Goal: Information Seeking & Learning: Learn about a topic

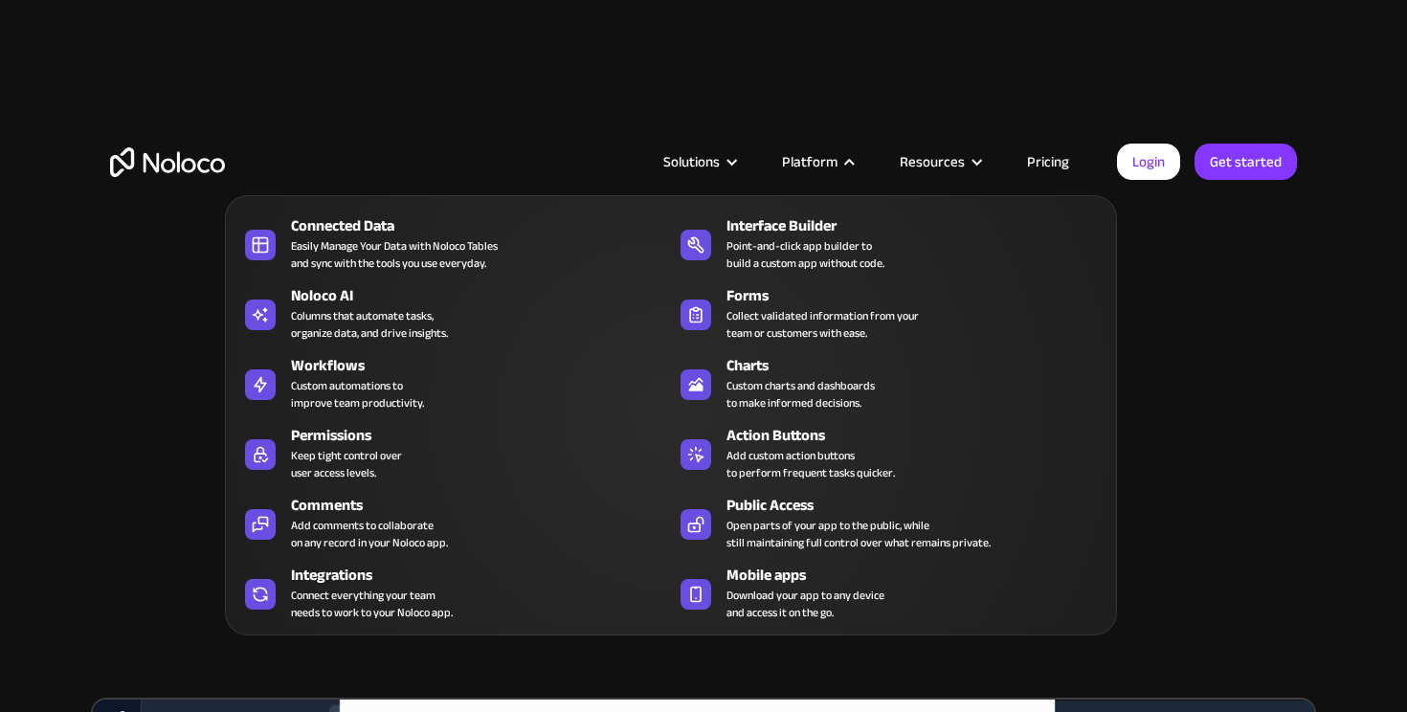
click at [823, 163] on div "Platform" at bounding box center [809, 161] width 55 height 25
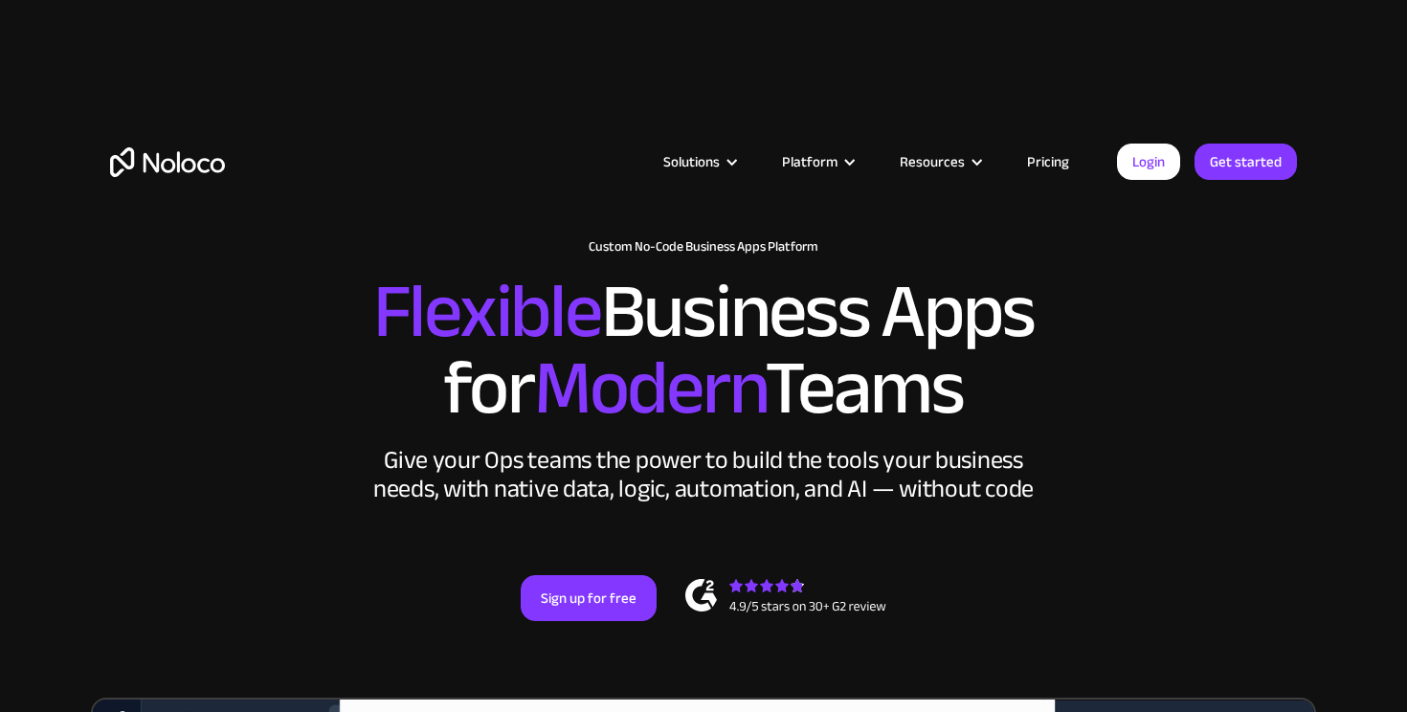
click at [823, 163] on div "Platform" at bounding box center [809, 161] width 55 height 25
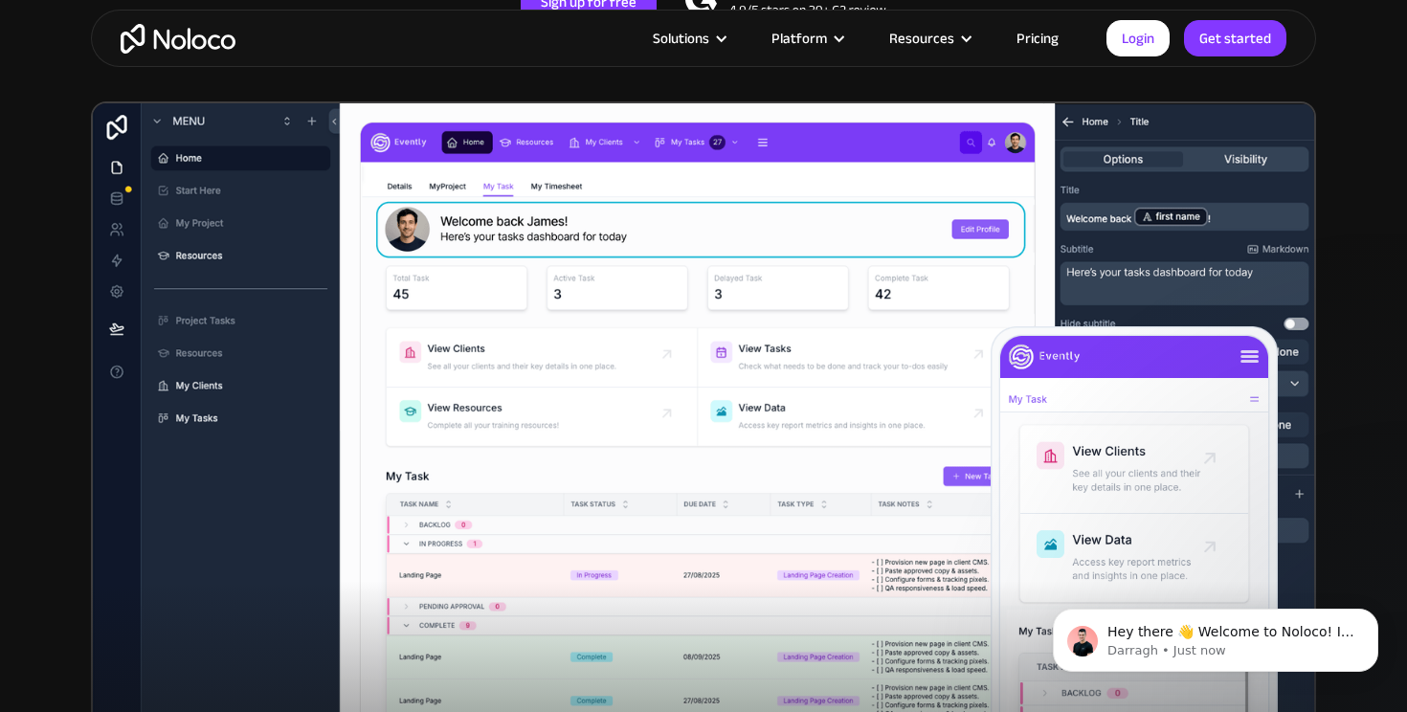
scroll to position [597, 0]
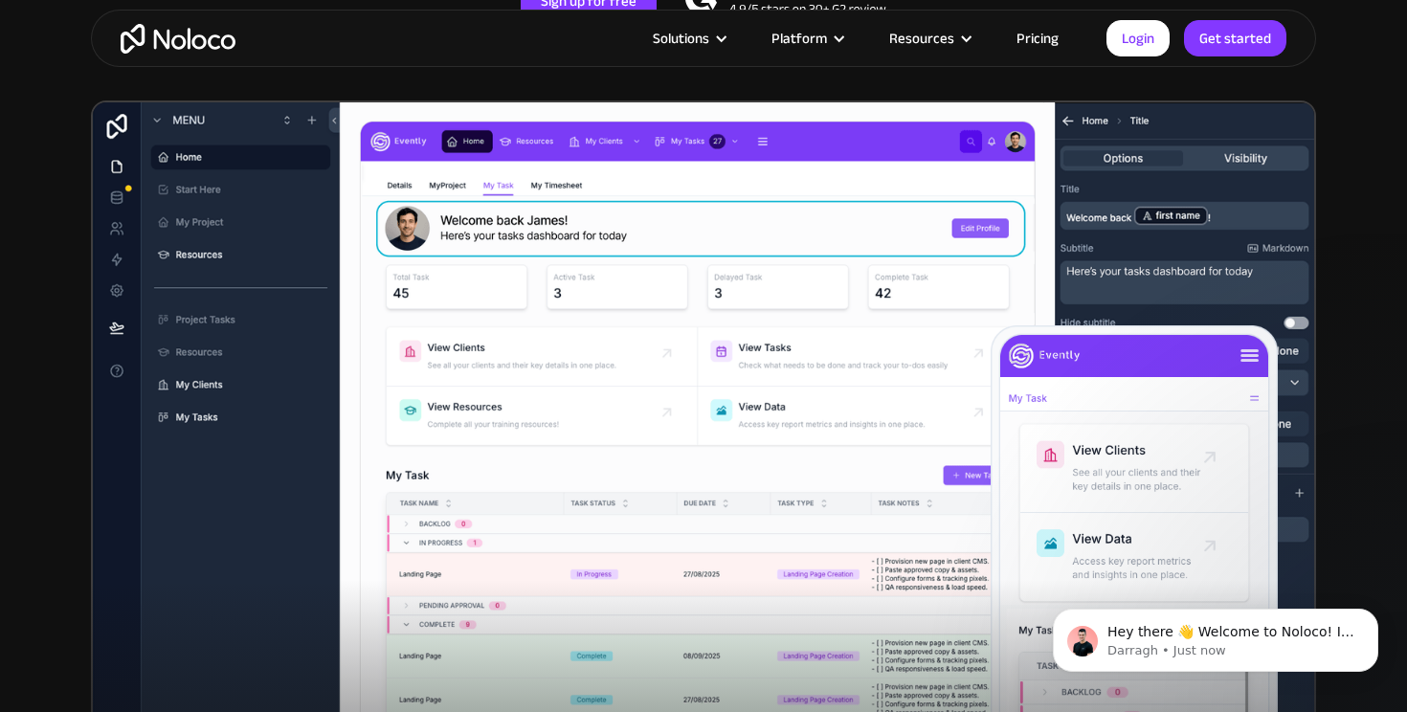
click at [1035, 38] on link "Pricing" at bounding box center [1037, 38] width 90 height 25
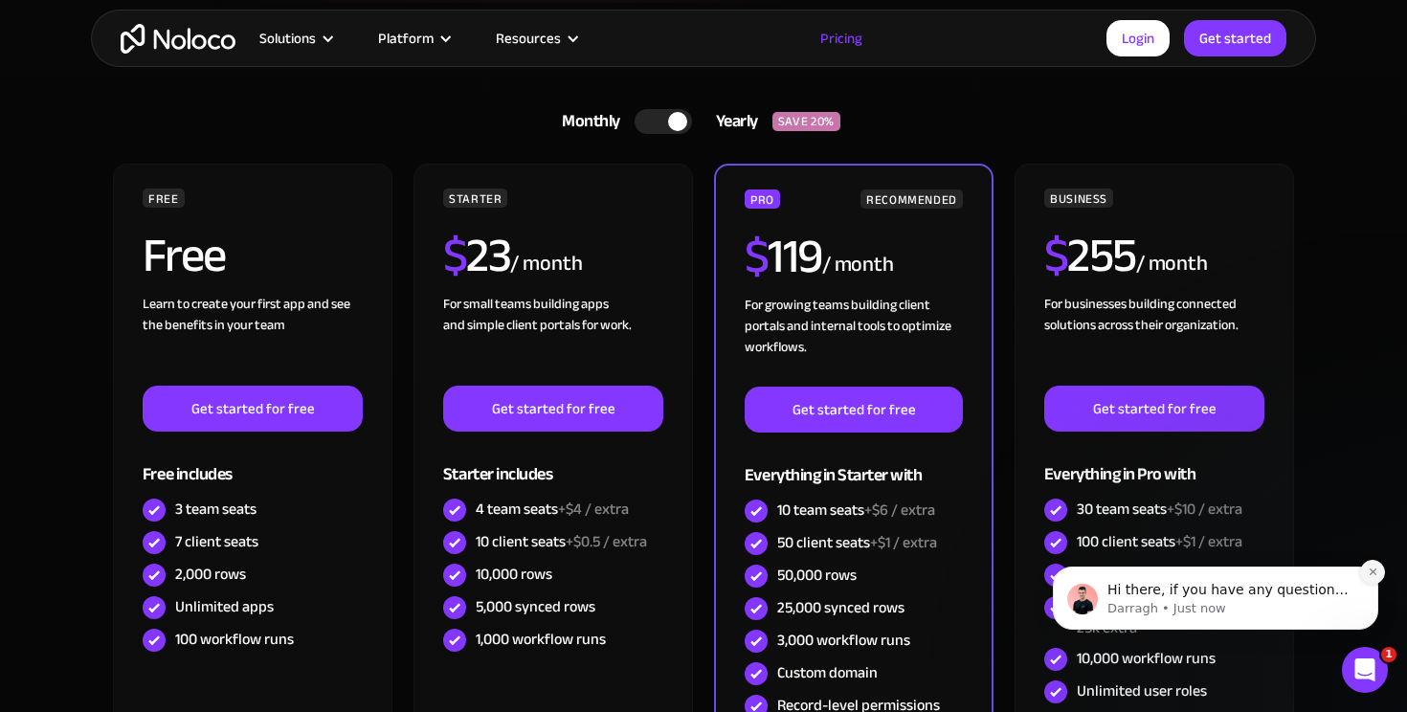
click at [1375, 572] on icon "Dismiss notification" at bounding box center [1372, 571] width 11 height 11
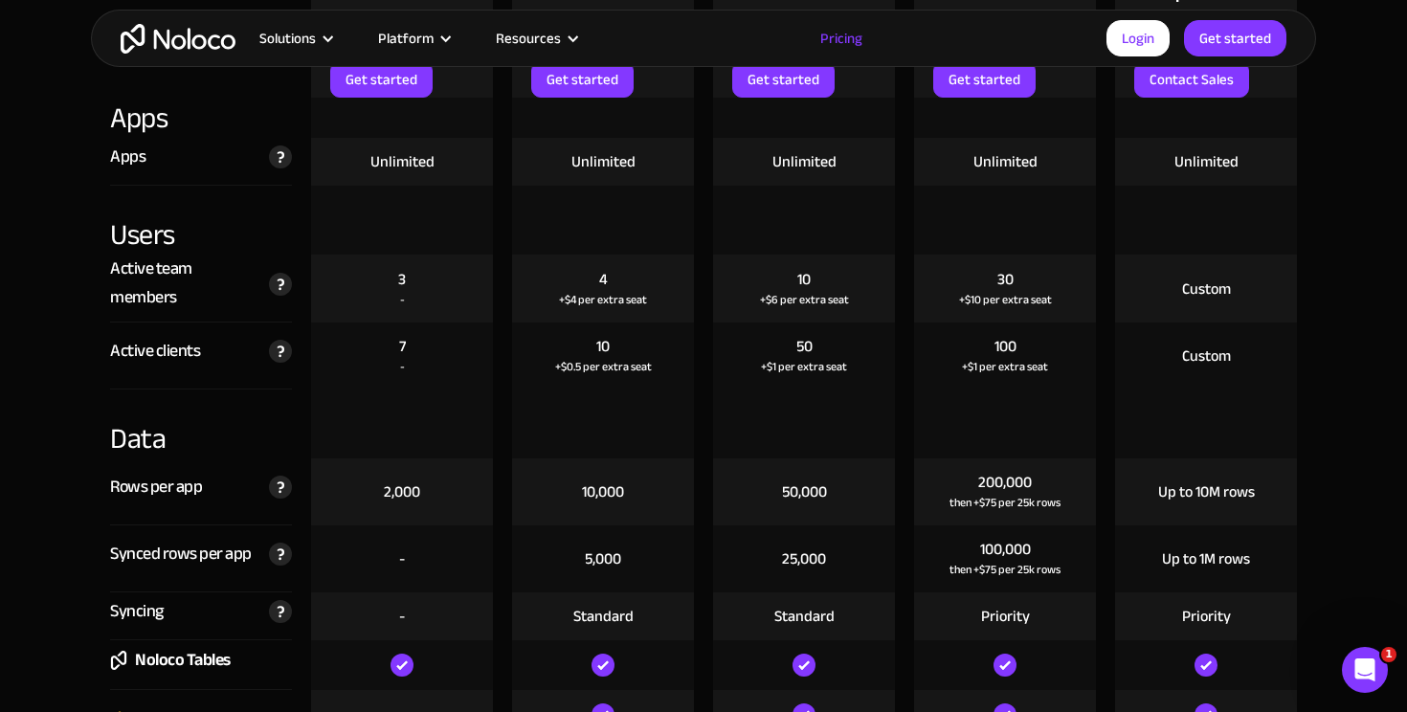
scroll to position [2410, 0]
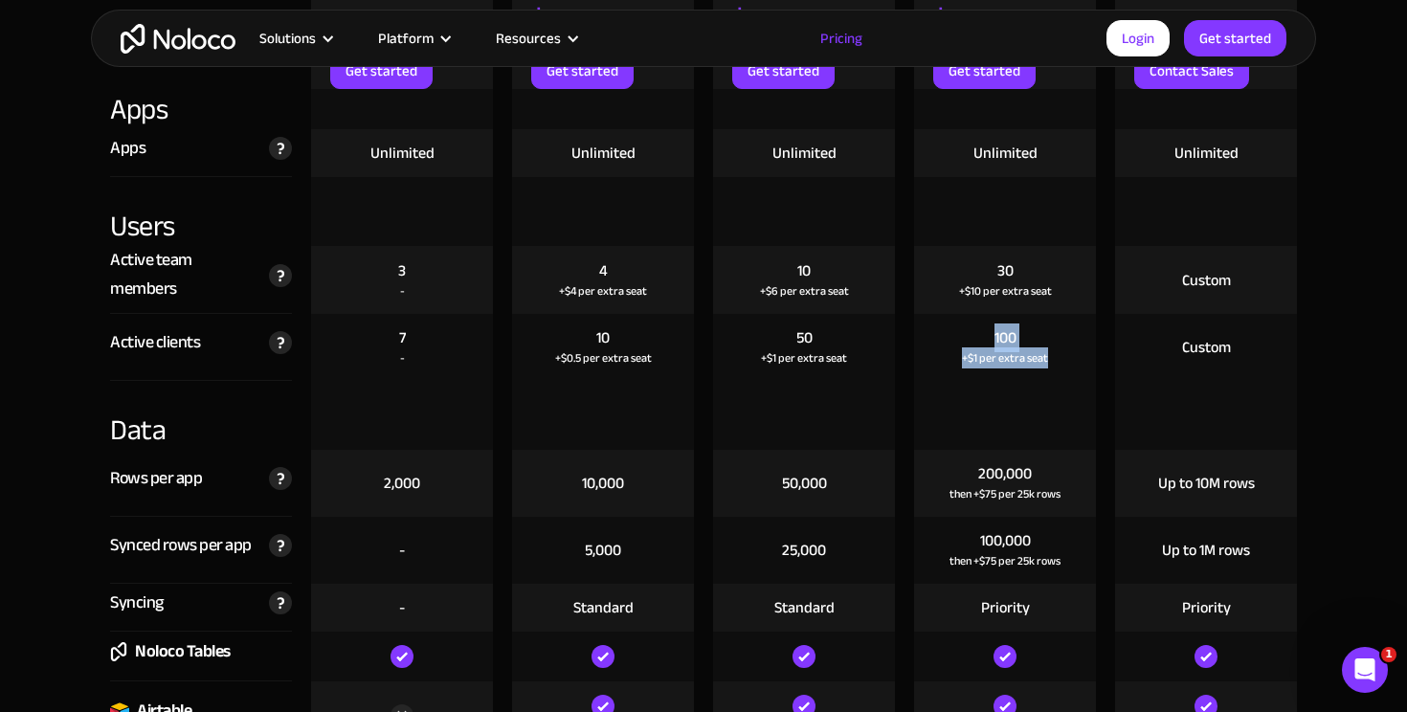
drag, startPoint x: 1047, startPoint y: 360, endPoint x: 975, endPoint y: 324, distance: 80.0
click at [975, 324] on div "100 +$1 per extra seat" at bounding box center [1005, 347] width 182 height 67
click at [987, 339] on div "100 +$1 per extra seat" at bounding box center [1005, 347] width 182 height 67
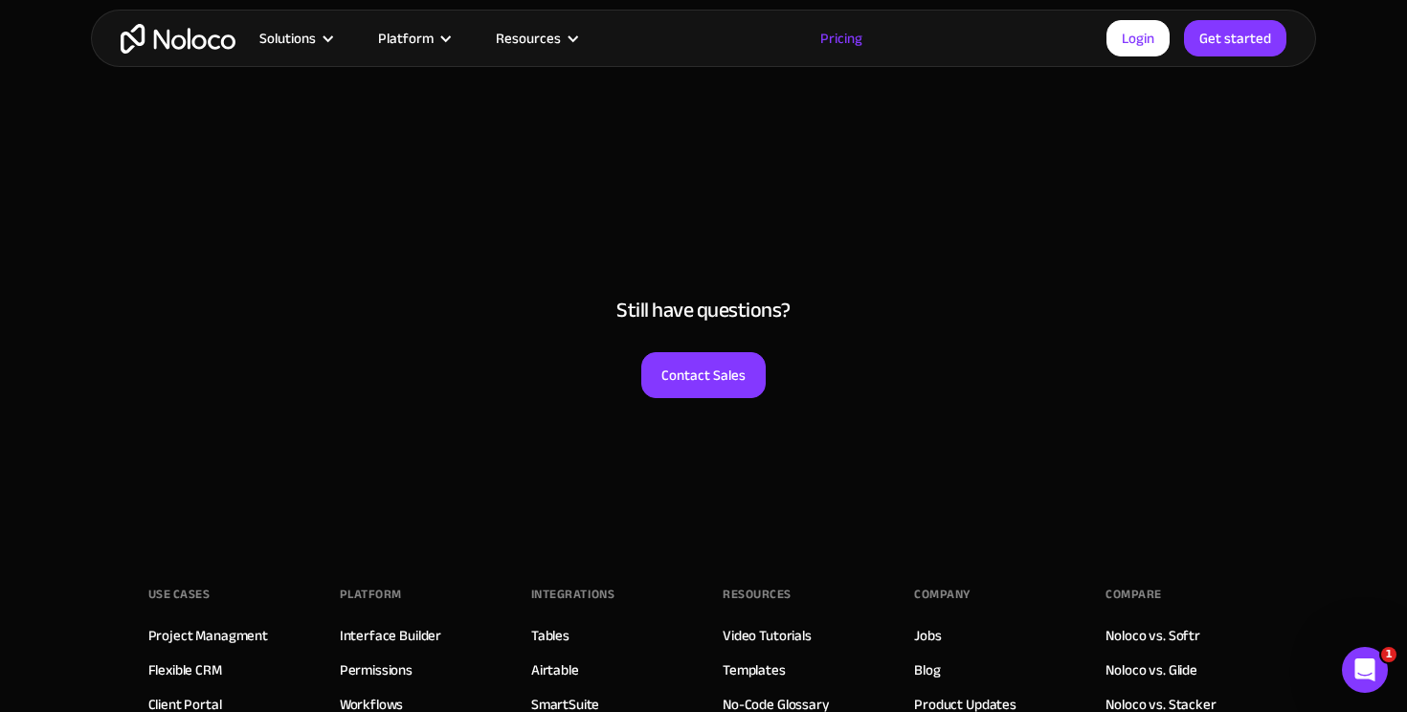
scroll to position [10302, 0]
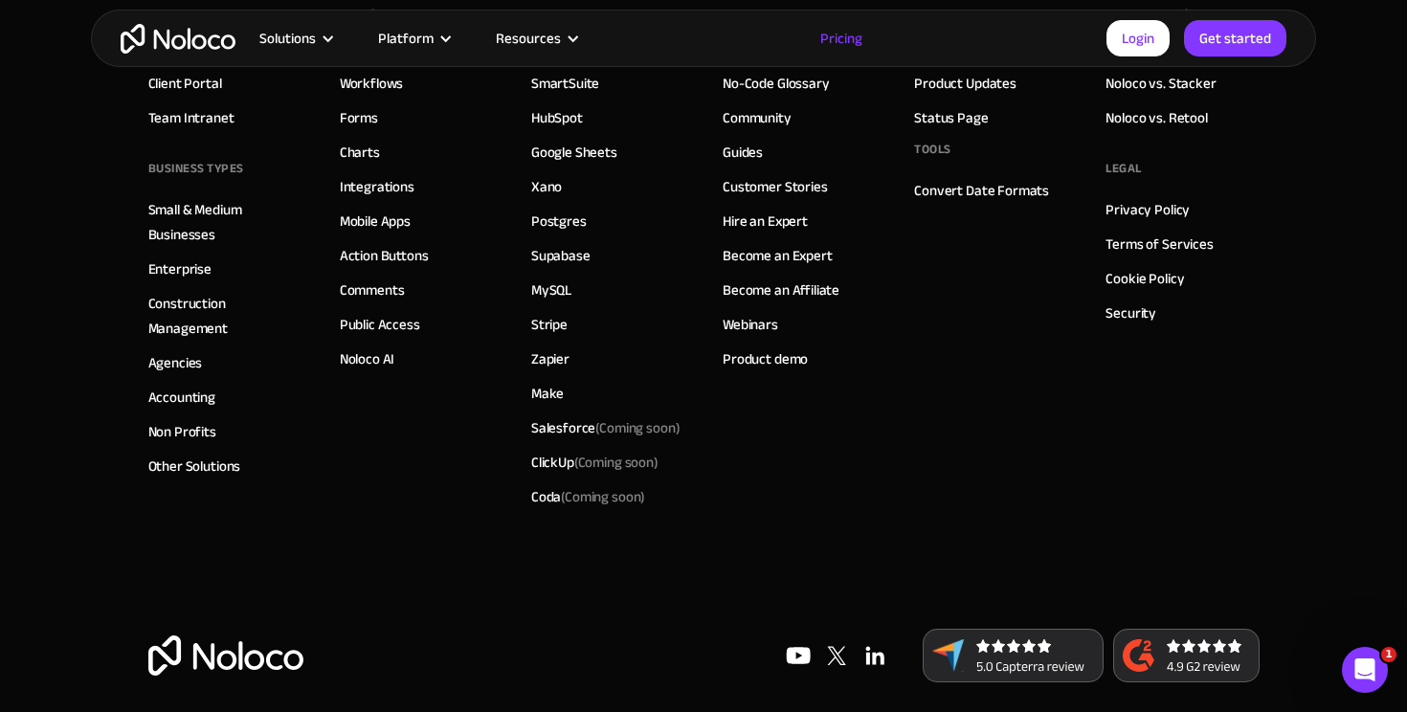
click at [879, 636] on img at bounding box center [874, 655] width 38 height 38
